Goal: Find specific page/section: Find specific page/section

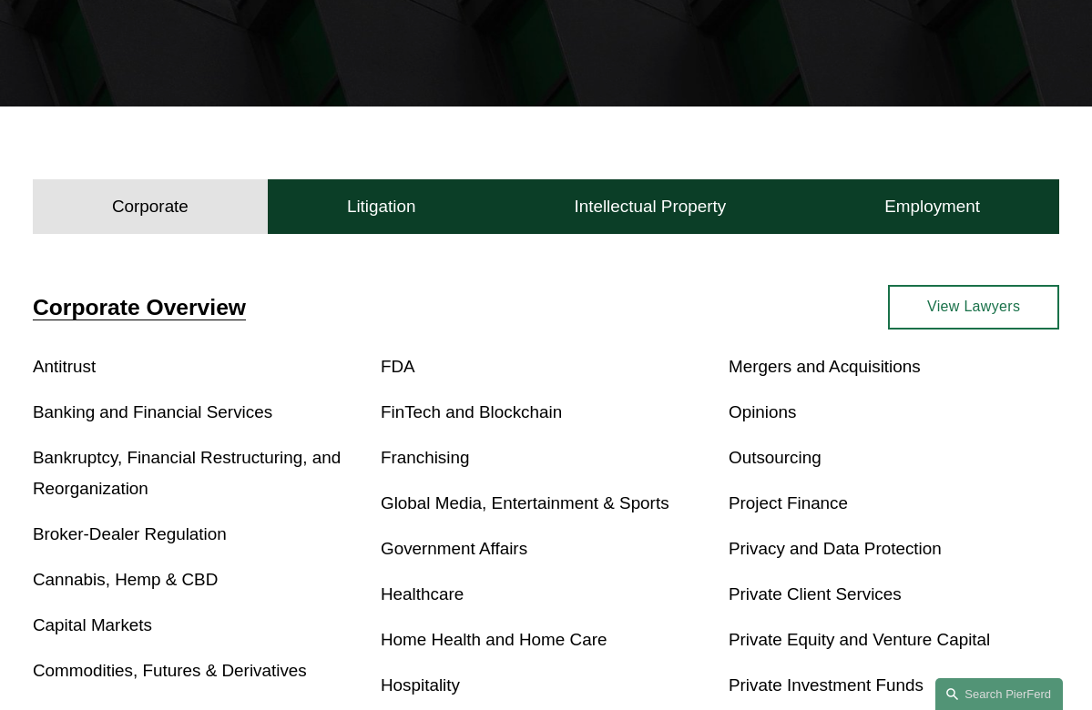
scroll to position [338, 0]
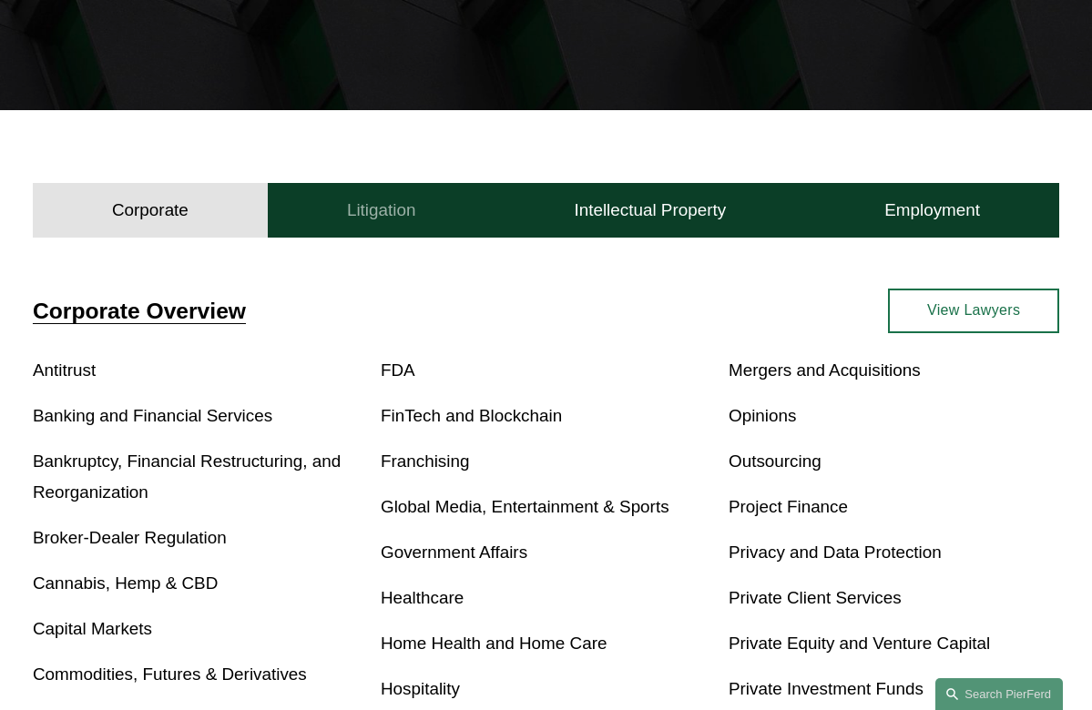
click at [469, 214] on button "Litigation" at bounding box center [382, 210] width 228 height 55
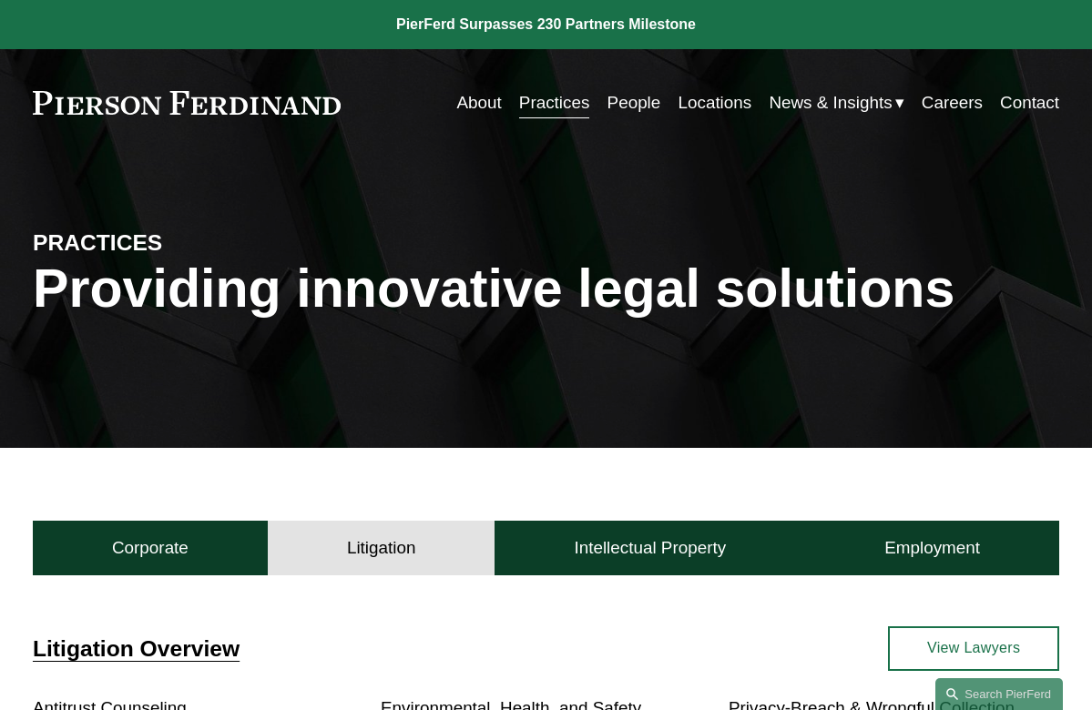
scroll to position [0, 0]
click at [493, 101] on link "About" at bounding box center [478, 103] width 45 height 35
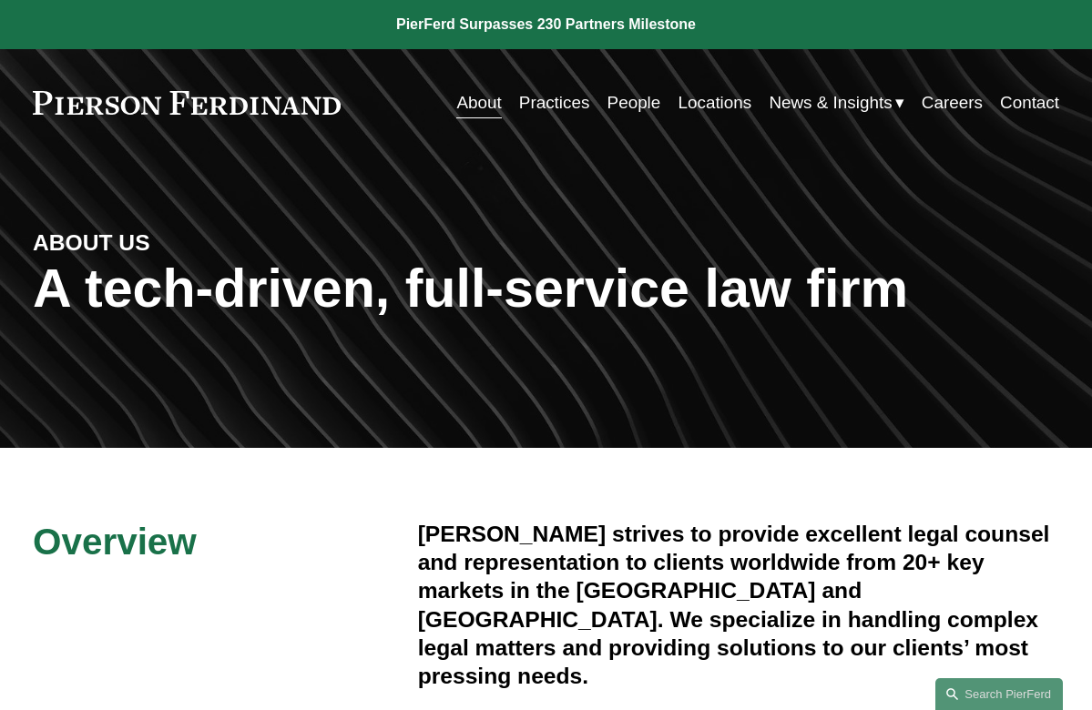
click at [642, 101] on link "People" at bounding box center [634, 103] width 54 height 35
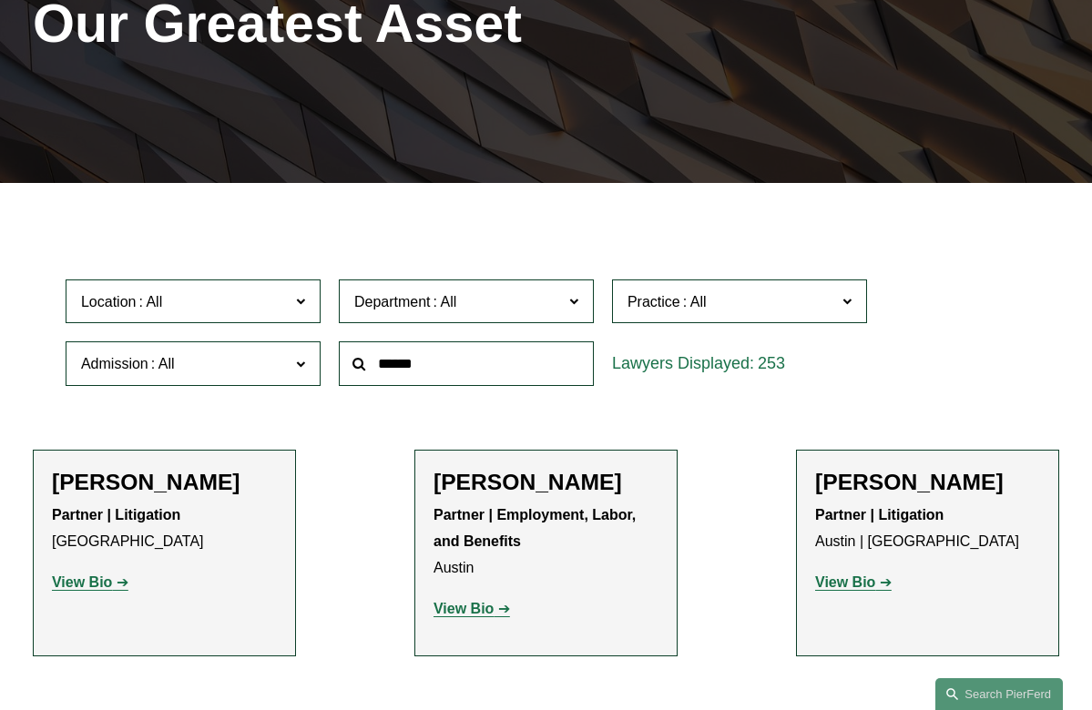
scroll to position [272, 0]
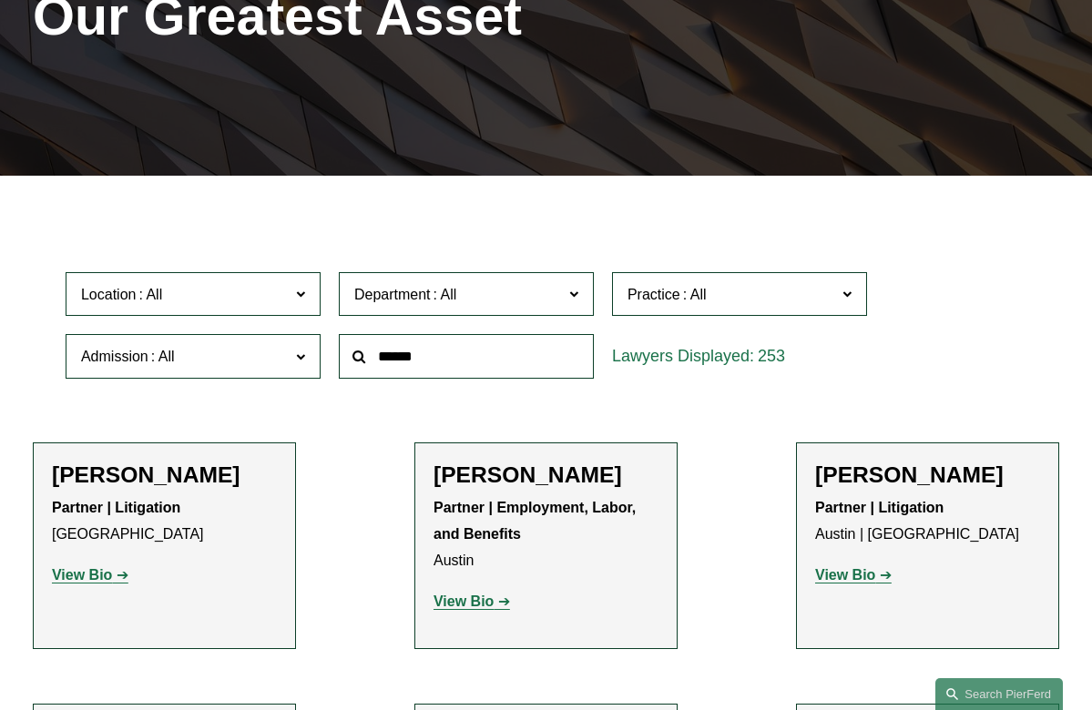
click at [490, 356] on input "text" at bounding box center [466, 356] width 255 height 45
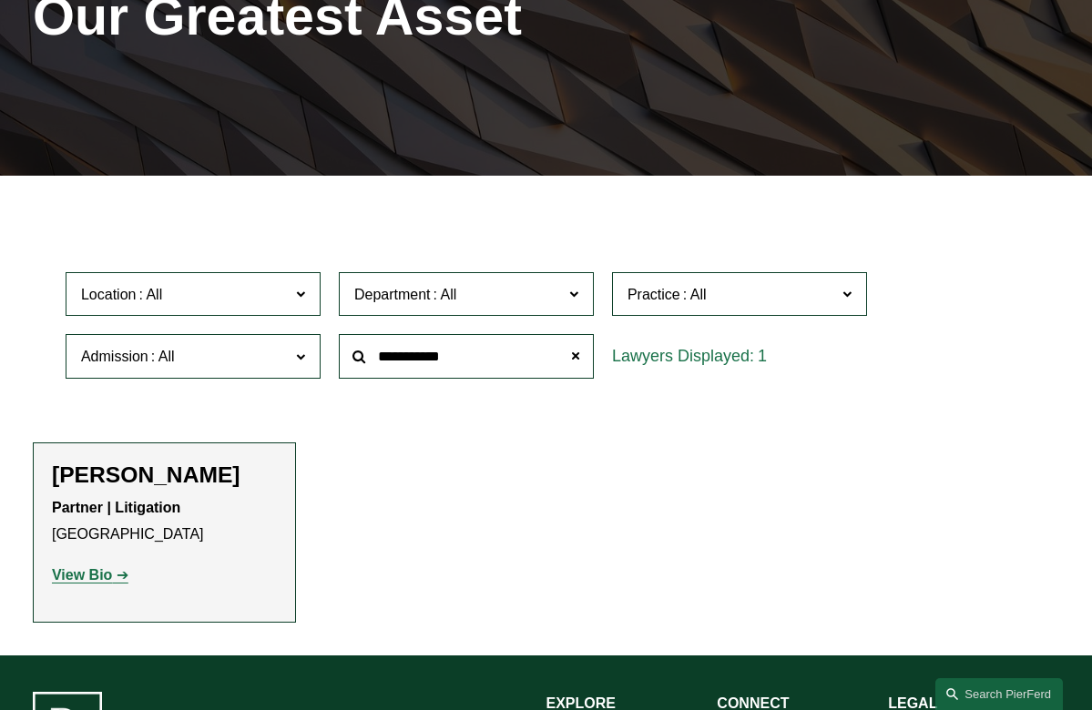
type input "**********"
click at [107, 574] on strong "View Bio" at bounding box center [82, 574] width 60 height 15
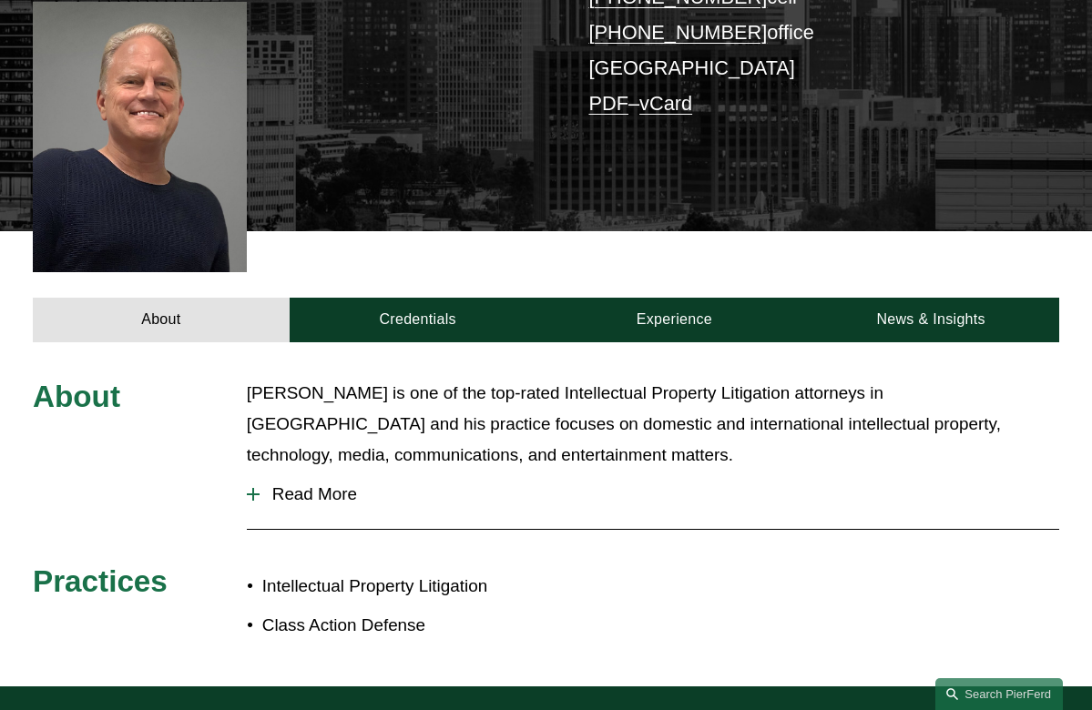
scroll to position [439, 0]
